Goal: Task Accomplishment & Management: Use online tool/utility

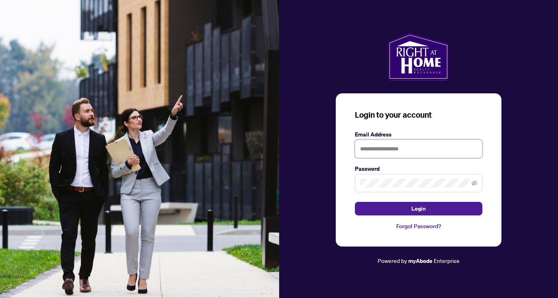
type input "**********"
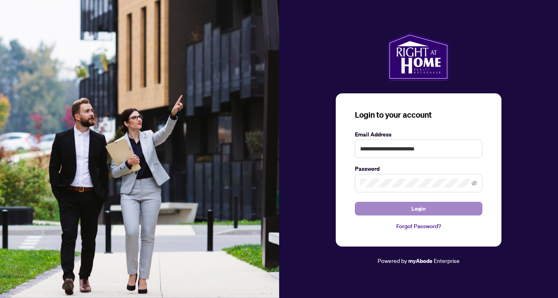
click at [389, 207] on button "Login" at bounding box center [419, 209] width 128 height 14
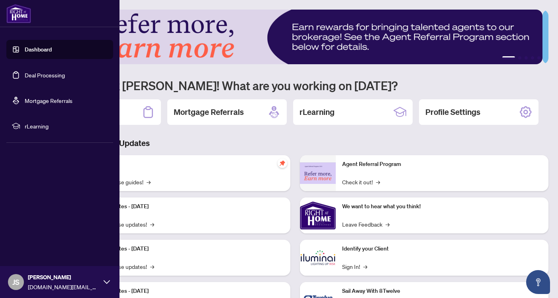
click at [25, 78] on link "Deal Processing" at bounding box center [45, 74] width 40 height 7
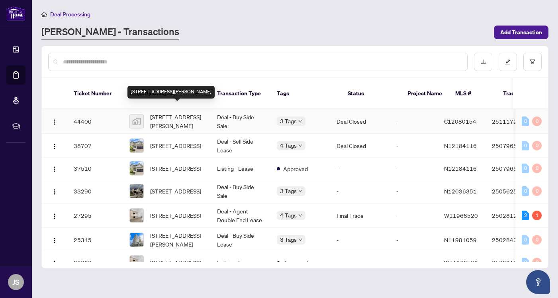
click at [174, 112] on span "[STREET_ADDRESS][PERSON_NAME]" at bounding box center [177, 121] width 54 height 18
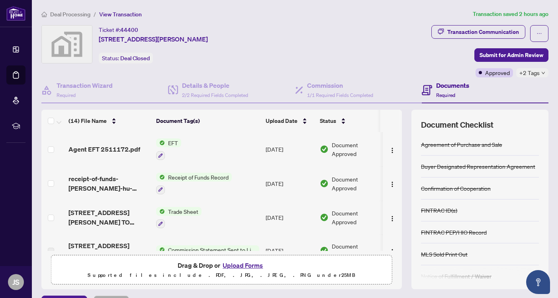
scroll to position [2, 0]
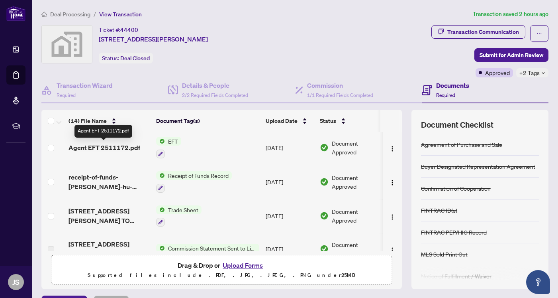
click at [113, 148] on span "Agent EFT 2511172.pdf" at bounding box center [105, 148] width 72 height 10
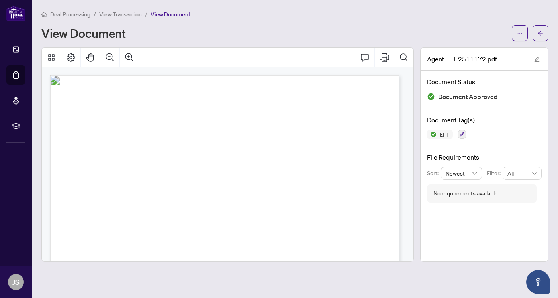
click at [323, 35] on div "View Document" at bounding box center [274, 33] width 466 height 13
